Goal: Task Accomplishment & Management: Use online tool/utility

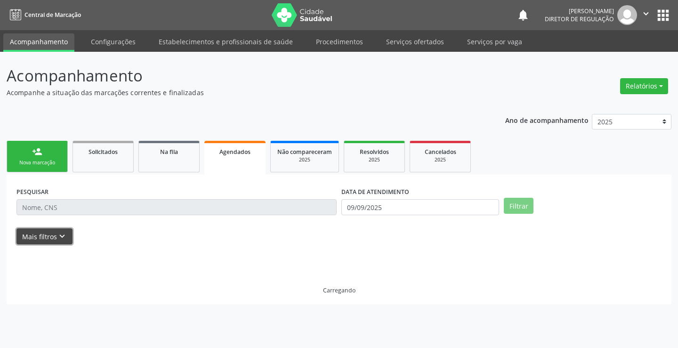
click at [65, 237] on icon "keyboard_arrow_down" at bounding box center [62, 236] width 10 height 10
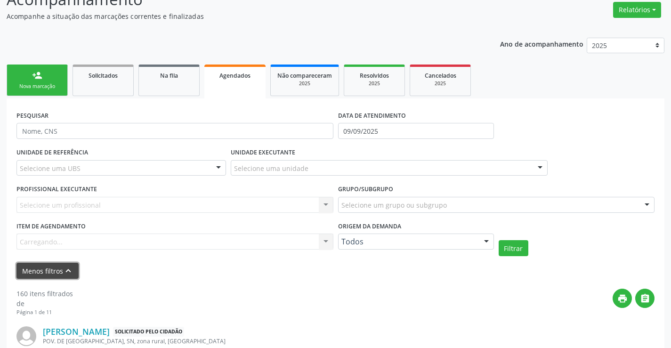
scroll to position [94, 0]
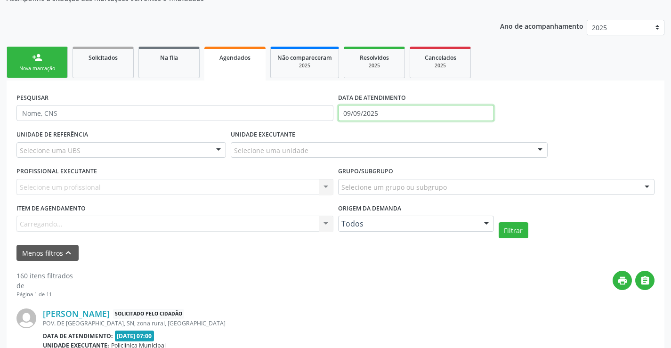
click at [383, 106] on input "09/09/2025" at bounding box center [416, 113] width 156 height 16
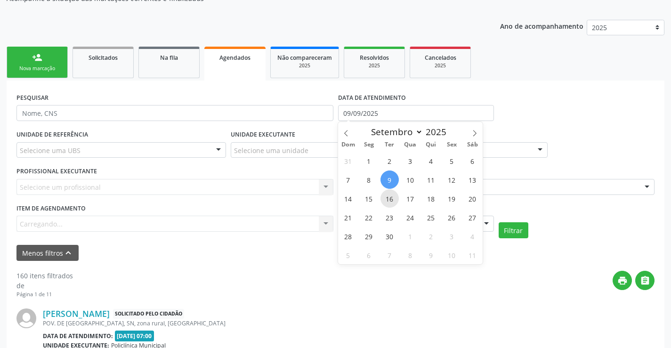
click at [390, 196] on span "16" at bounding box center [390, 198] width 18 height 18
type input "[DATE]"
click at [390, 196] on span "16" at bounding box center [390, 198] width 18 height 18
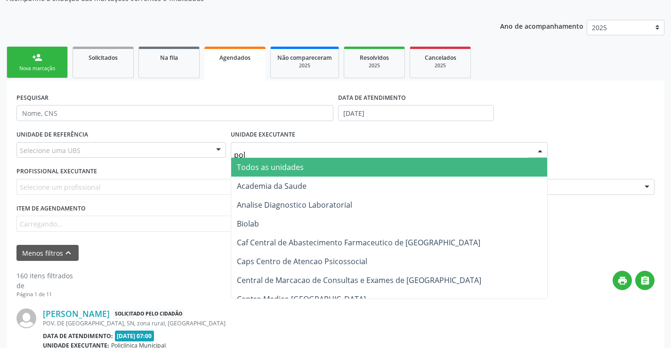
type input "poli"
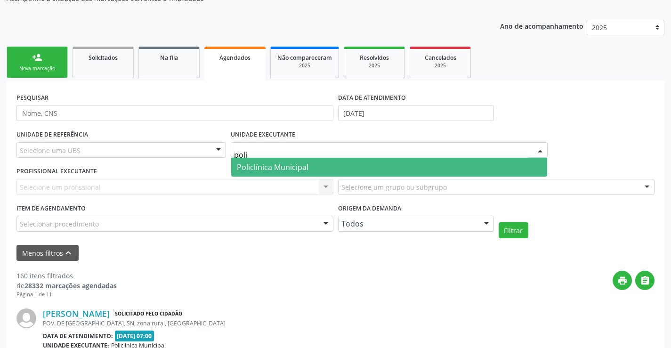
click at [281, 162] on span "Policlínica Municipal" at bounding box center [273, 167] width 72 height 10
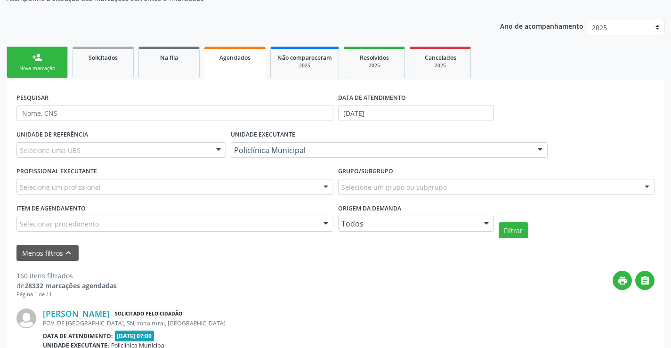
click at [237, 185] on div "Selecione um profissional" at bounding box center [174, 187] width 317 height 16
type input "wa"
click at [263, 219] on div "Selecionar procedimento" at bounding box center [174, 224] width 317 height 16
click at [0, 0] on span "0406010013 - Abertura de Comunicacao Inter-Atrial" at bounding box center [0, 0] width 0 height 0
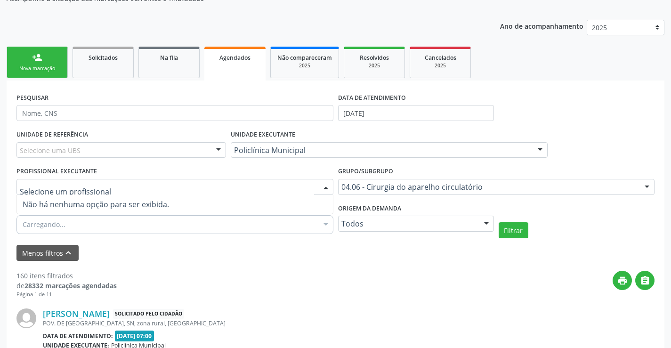
click at [326, 190] on div at bounding box center [326, 187] width 14 height 16
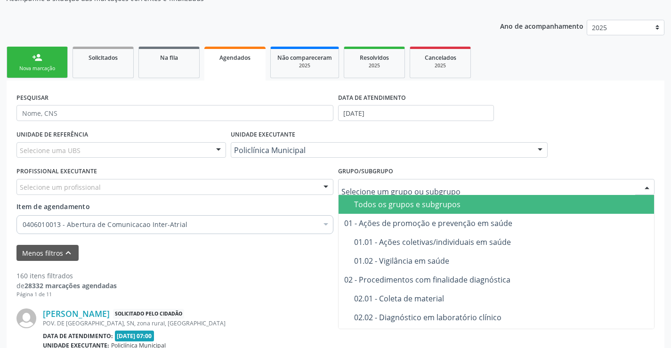
click at [399, 207] on div "Todos os grupos e subgrupos" at bounding box center [513, 205] width 318 height 8
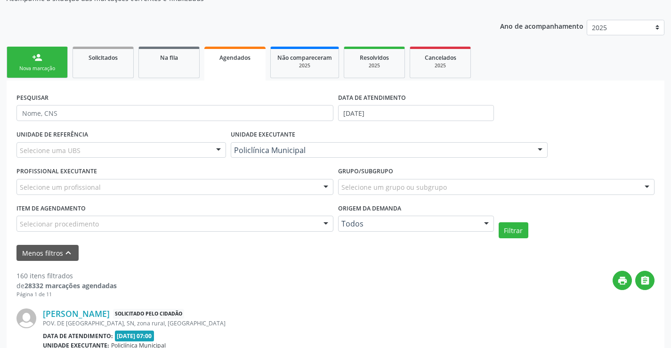
click at [282, 221] on div "Selecionar procedimento" at bounding box center [174, 224] width 317 height 16
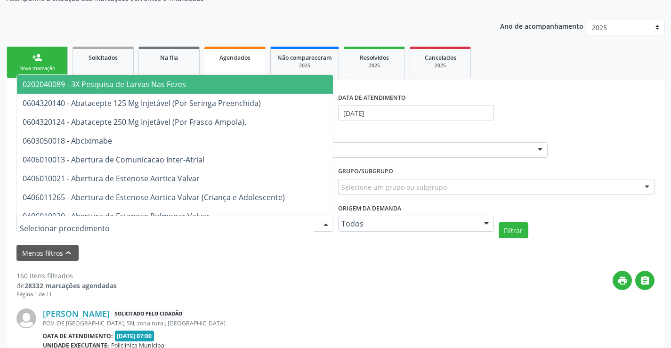
type input "w"
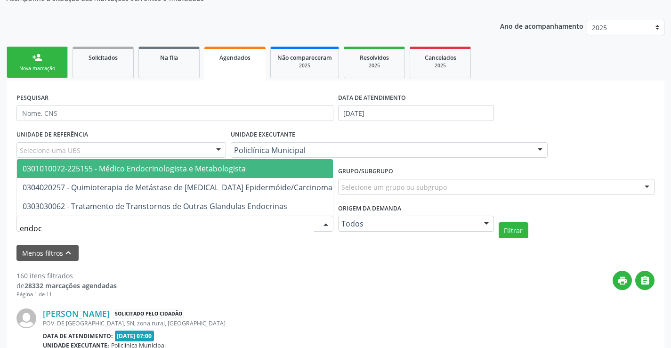
type input "endocr"
click at [278, 168] on span "0301010072-225155 - Médico Endocrinologista e Metabologista" at bounding box center [254, 168] width 474 height 19
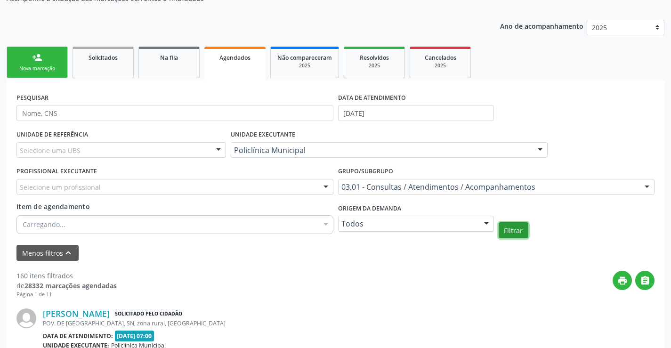
click at [515, 231] on button "Filtrar" at bounding box center [514, 230] width 30 height 16
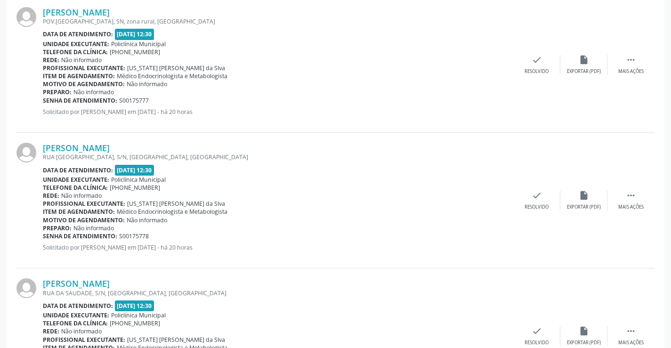
scroll to position [1225, 0]
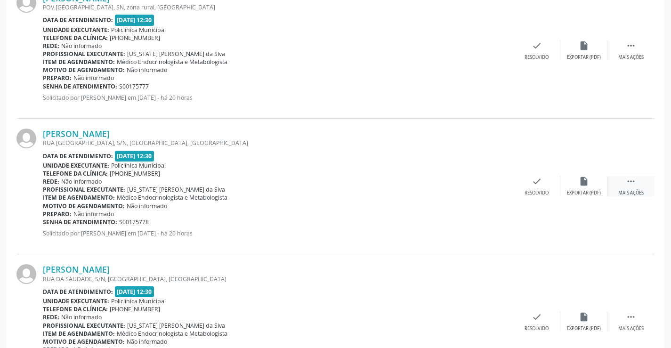
click at [628, 183] on icon "" at bounding box center [631, 181] width 10 height 10
click at [449, 182] on div "print Imprimir" at bounding box center [442, 186] width 47 height 20
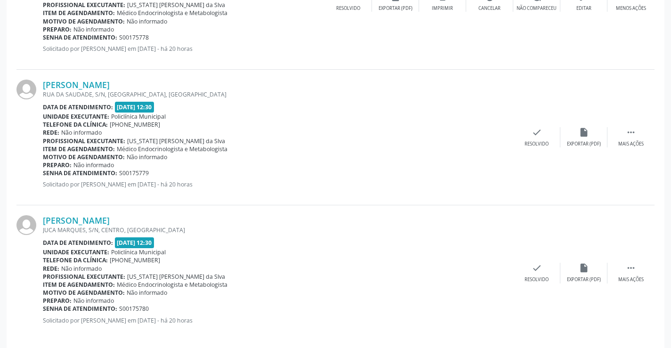
scroll to position [1413, 0]
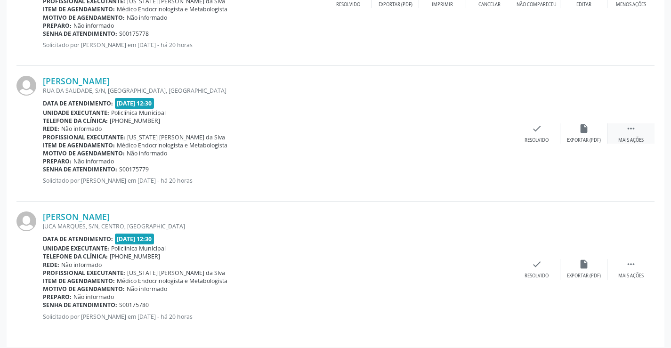
click at [638, 136] on div " Mais ações" at bounding box center [631, 133] width 47 height 20
click at [449, 131] on div "print Imprimir" at bounding box center [442, 133] width 47 height 20
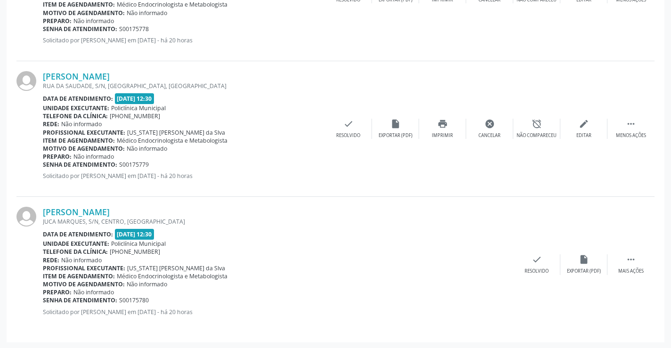
scroll to position [1419, 0]
click at [634, 261] on icon "" at bounding box center [631, 258] width 10 height 10
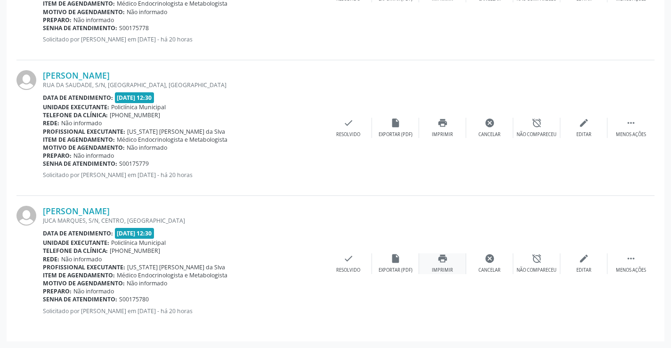
click at [448, 260] on icon "print" at bounding box center [443, 258] width 10 height 10
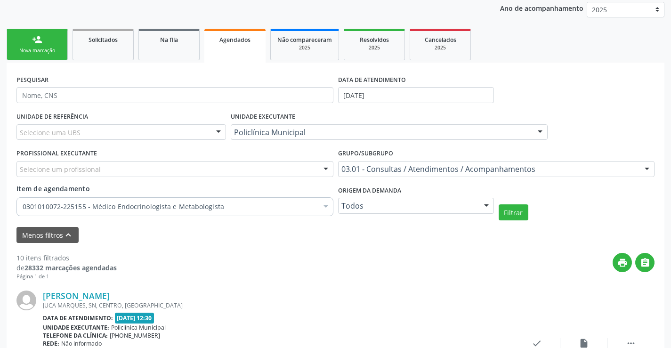
scroll to position [0, 0]
